Goal: Transaction & Acquisition: Purchase product/service

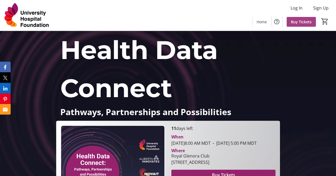
click at [304, 25] on span at bounding box center [300, 21] width 29 height 13
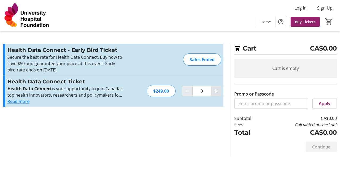
click at [219, 95] on span "Increment by one" at bounding box center [216, 91] width 10 height 10
click at [219, 94] on span "Increment by one" at bounding box center [216, 91] width 10 height 10
type input "2"
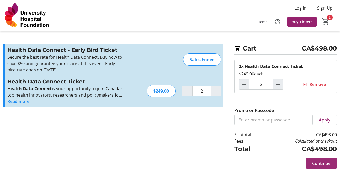
click at [324, 160] on span "Continue" at bounding box center [321, 163] width 18 height 6
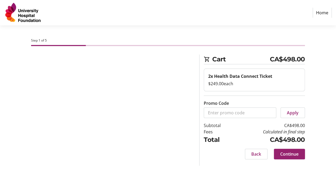
select select "CA"
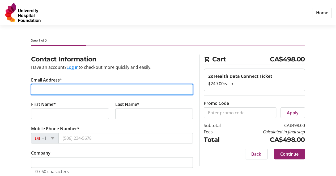
click at [54, 89] on input "Email Address*" at bounding box center [112, 89] width 162 height 11
type input "[EMAIL_ADDRESS][DOMAIN_NAME]"
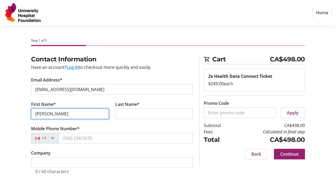
type input "[PERSON_NAME]"
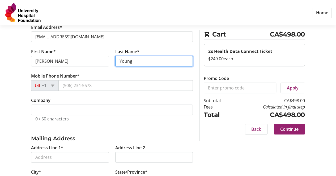
scroll to position [53, 0]
type input "Young"
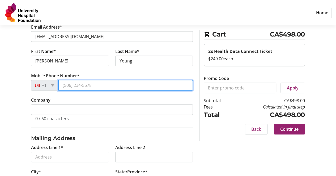
click at [82, 82] on input "Mobile Phone Number*" at bounding box center [125, 85] width 134 height 11
type input "[PHONE_NUMBER]"
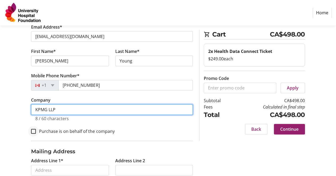
type input "KPMG LLP"
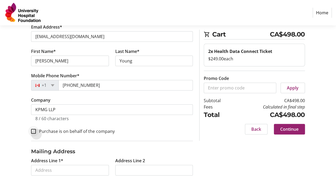
click at [36, 132] on div at bounding box center [33, 131] width 13 height 13
checkbox input "true"
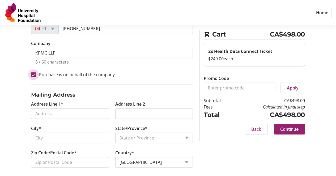
scroll to position [113, 0]
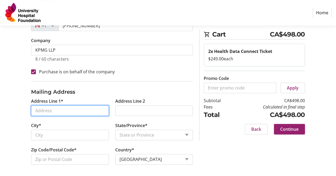
click at [73, 108] on input "Address Line 1*" at bounding box center [69, 111] width 77 height 11
paste input "2200, [STREET_ADDRESS]"
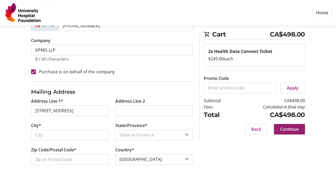
type input "[STREET_ADDRESS]"
type input "[GEOGRAPHIC_DATA]"
select select "AB"
click at [292, 130] on span "Continue" at bounding box center [289, 129] width 18 height 6
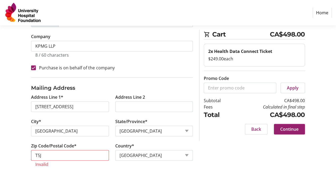
scroll to position [119, 0]
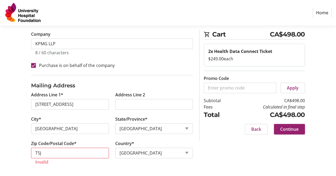
click at [65, 144] on label "Zip Code/Postal Code*" at bounding box center [53, 144] width 45 height 6
click at [65, 148] on input "T5J" at bounding box center [69, 153] width 77 height 11
click at [65, 150] on input "T5J" at bounding box center [69, 153] width 77 height 11
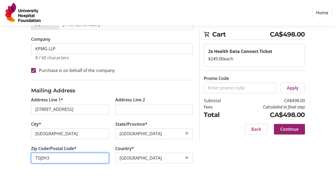
scroll to position [113, 0]
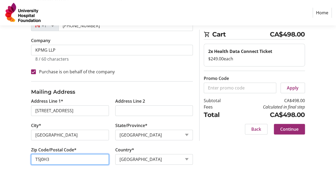
type input "T5J0H3"
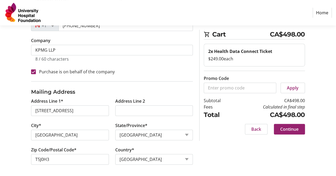
click at [285, 125] on span at bounding box center [289, 129] width 31 height 13
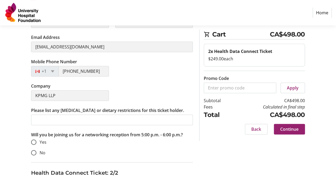
scroll to position [133, 0]
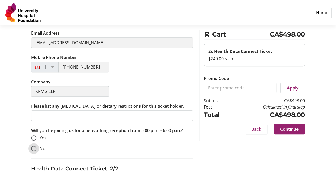
click at [34, 146] on input "No" at bounding box center [33, 148] width 5 height 5
radio input "true"
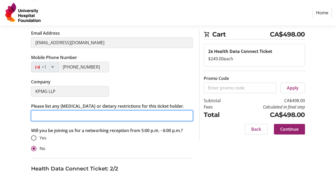
click at [60, 120] on input "Please list any [MEDICAL_DATA] or dietary restrictions for this ticket holder." at bounding box center [112, 116] width 162 height 11
type input "n"
type input "barley"
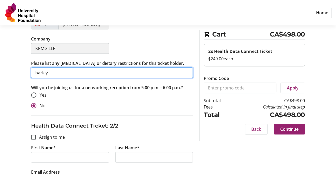
scroll to position [159, 0]
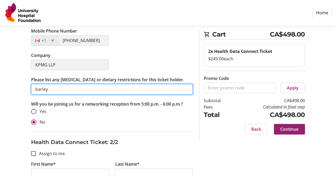
drag, startPoint x: 52, startPoint y: 89, endPoint x: 34, endPoint y: 88, distance: 18.1
click at [34, 88] on input "barley" at bounding box center [112, 89] width 162 height 11
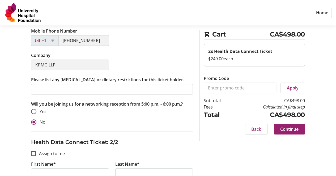
click at [154, 129] on div "Will you be joining us for a networking reception from 5:00 p.m. - 6:00 p.m.? Y…" at bounding box center [112, 116] width 162 height 31
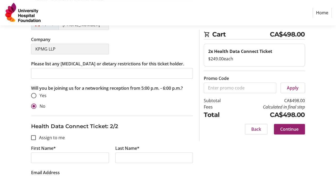
scroll to position [212, 0]
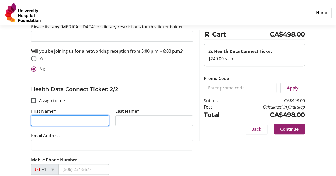
click at [91, 119] on input "First Name*" at bounding box center [69, 121] width 77 height 11
type input "[PERSON_NAME]"
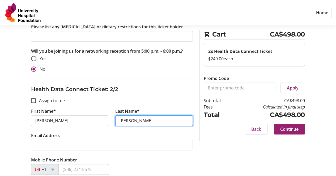
type input "[PERSON_NAME]"
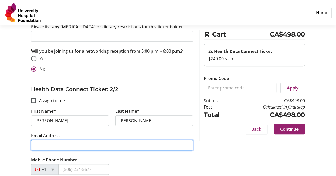
click at [77, 146] on input "Email Address" at bounding box center [112, 145] width 162 height 11
paste input "[PERSON_NAME][EMAIL_ADDRESS][DOMAIN_NAME]"
type input "[PERSON_NAME][EMAIL_ADDRESS][DOMAIN_NAME]"
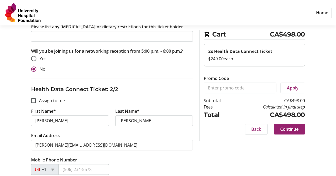
click at [161, 164] on div "Mobile Phone Number +1" at bounding box center [112, 169] width 168 height 24
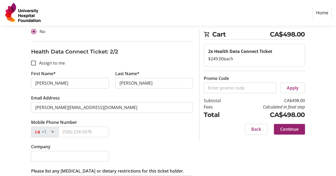
scroll to position [292, 0]
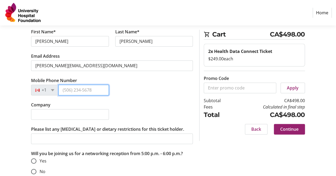
click at [73, 86] on input "Mobile Phone Number" at bounding box center [83, 90] width 50 height 11
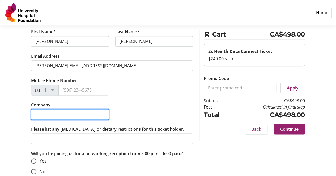
click at [86, 117] on input "Company" at bounding box center [69, 114] width 77 height 11
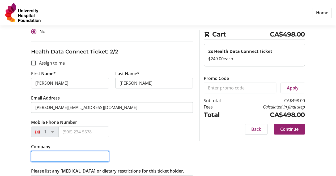
scroll to position [265, 0]
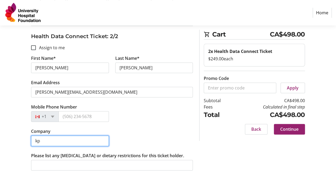
type input "k"
type input "L"
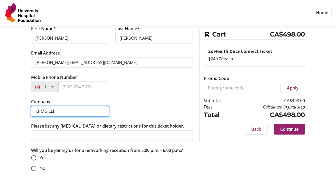
scroll to position [295, 0]
type input "KPMG LLP"
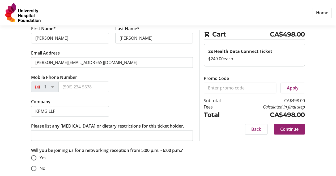
click at [136, 93] on div "Mobile Phone Number +1" at bounding box center [112, 86] width 168 height 24
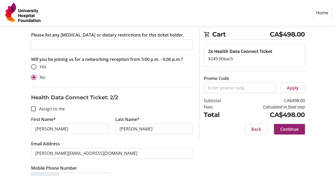
scroll to position [189, 0]
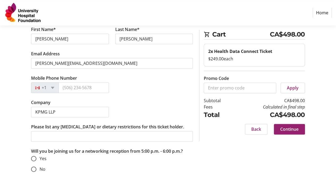
scroll to position [295, 0]
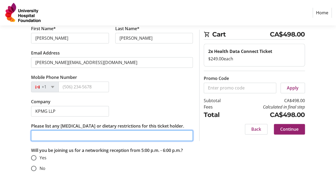
click at [48, 134] on input "Please list any [MEDICAL_DATA] or dietary restrictions for this ticket holder." at bounding box center [112, 136] width 162 height 11
type input "n"
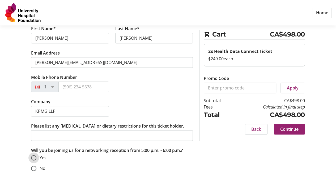
click at [34, 159] on input "Yes" at bounding box center [33, 157] width 5 height 5
radio input "true"
click at [297, 127] on span "Continue" at bounding box center [289, 129] width 18 height 6
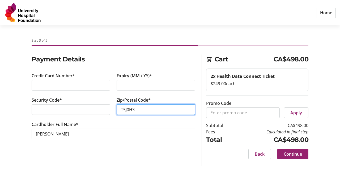
type input "T5J0H3"
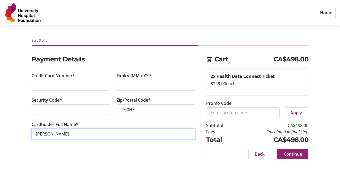
click at [44, 136] on input "[PERSON_NAME]" at bounding box center [113, 134] width 163 height 11
type input "[PERSON_NAME]"
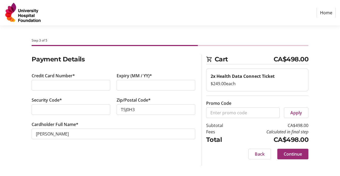
click at [297, 155] on span "Continue" at bounding box center [292, 154] width 18 height 6
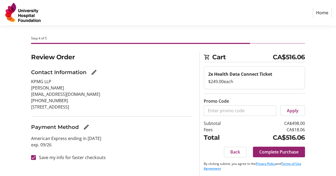
scroll to position [3, 0]
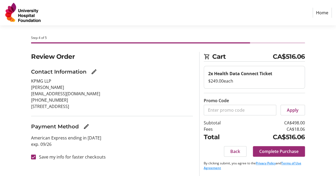
click at [262, 153] on span "Complete Purchase" at bounding box center [278, 152] width 39 height 6
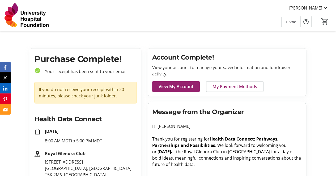
click at [190, 140] on span "Thank you for registering for" at bounding box center [180, 139] width 57 height 6
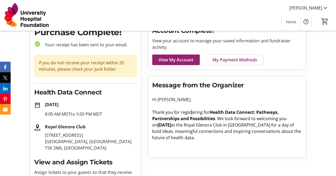
scroll to position [53, 0]
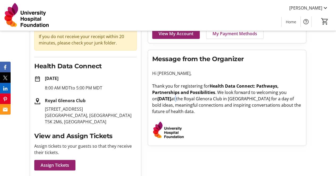
drag, startPoint x: 191, startPoint y: 99, endPoint x: 121, endPoint y: 176, distance: 103.5
click at [191, 100] on span "at the Royal Glenora Club in [GEOGRAPHIC_DATA] for a day of bold ideas, meaning…" at bounding box center [226, 105] width 149 height 19
click at [227, 103] on span "at the Royal Glenora Club in [GEOGRAPHIC_DATA] for a day of bold ideas, meaning…" at bounding box center [226, 105] width 149 height 19
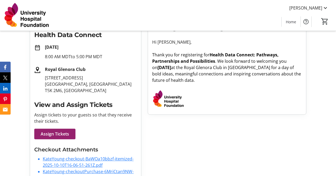
scroll to position [115, 0]
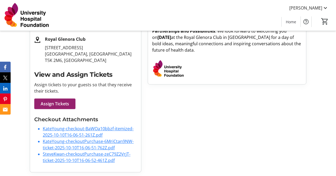
click at [94, 153] on link "SteveKwan-checkoutPurchase-zeC79Z2VrjT-ticket-2025-10-10T16-06-52-461Z.pdf" at bounding box center [87, 157] width 88 height 12
click at [83, 133] on link "KateYoung-checkout-BaWOa10bbzf-itemized-2025-10-10T16-06-51-261Z.pdf" at bounding box center [88, 132] width 91 height 12
click at [73, 145] on link "KateYoung-checkoutPurchase-6MriCtan9NW-ticket-2025-10-10T16-06-51-762Z.pdf" at bounding box center [88, 145] width 91 height 12
click at [103, 63] on div "Purchase Complete! check_circle Your receipt has been sent to your email. If yo…" at bounding box center [85, 53] width 111 height 238
click at [89, 131] on link "KateYoung-checkout-BaWOa10bbzf-itemized-2025-10-10T16-06-51-261Z.pdf" at bounding box center [88, 132] width 91 height 12
